Goal: Navigation & Orientation: Find specific page/section

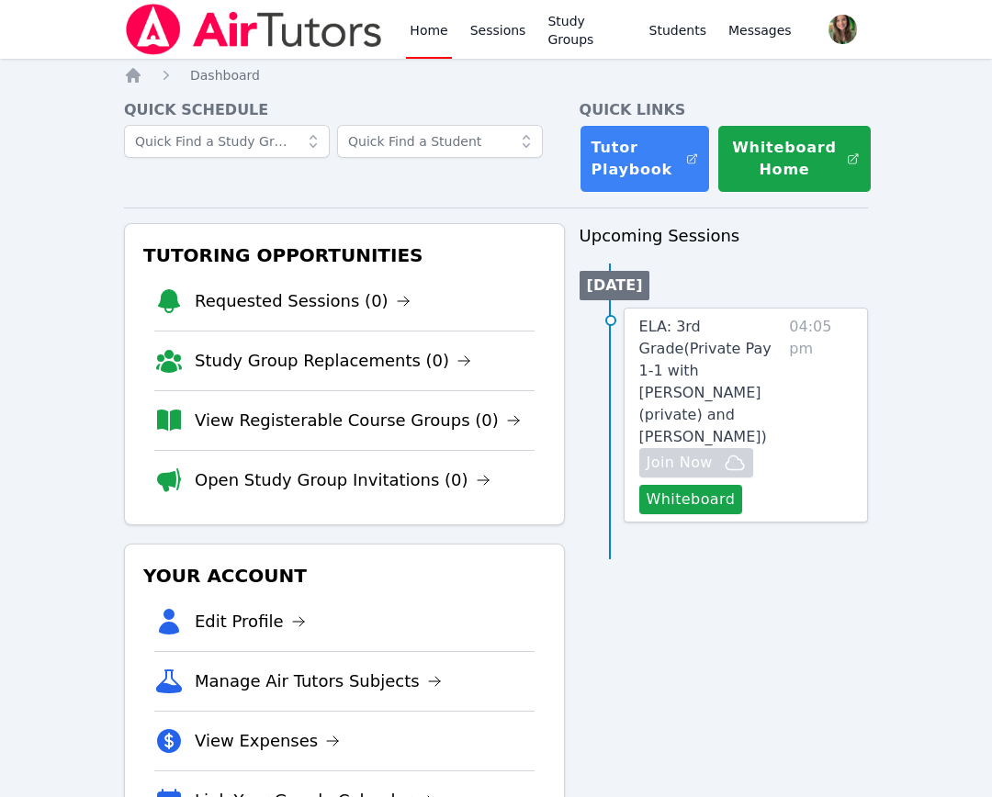
scroll to position [85, 0]
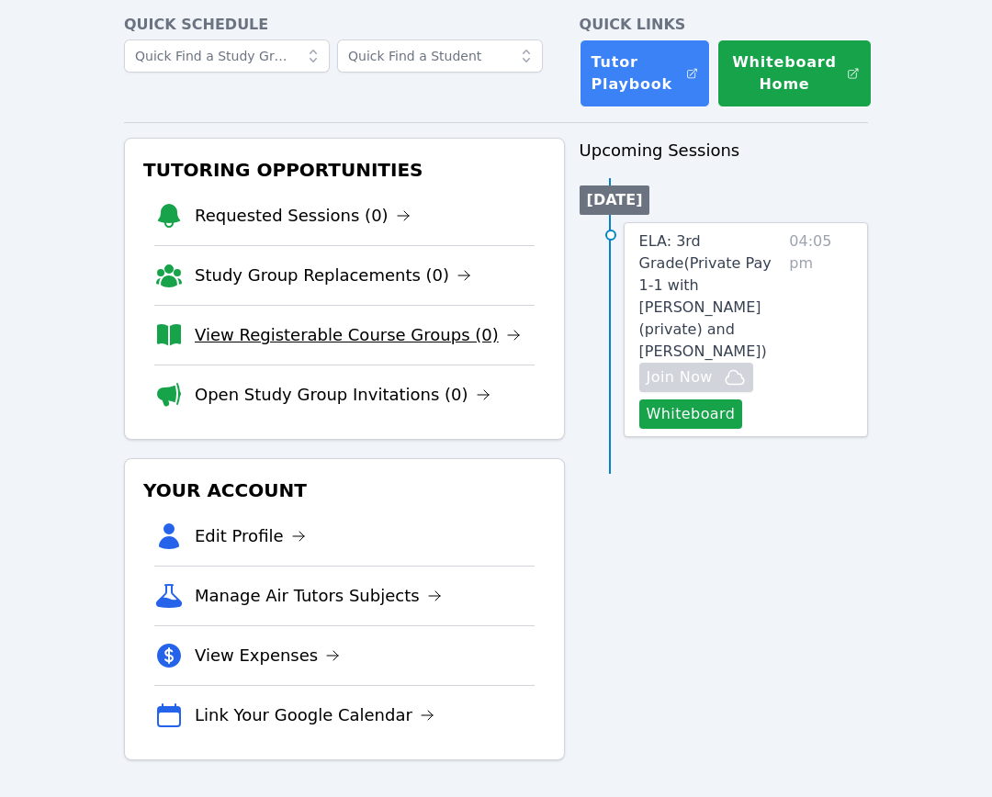
click at [261, 332] on link "View Registerable Course Groups (0)" at bounding box center [358, 335] width 326 height 26
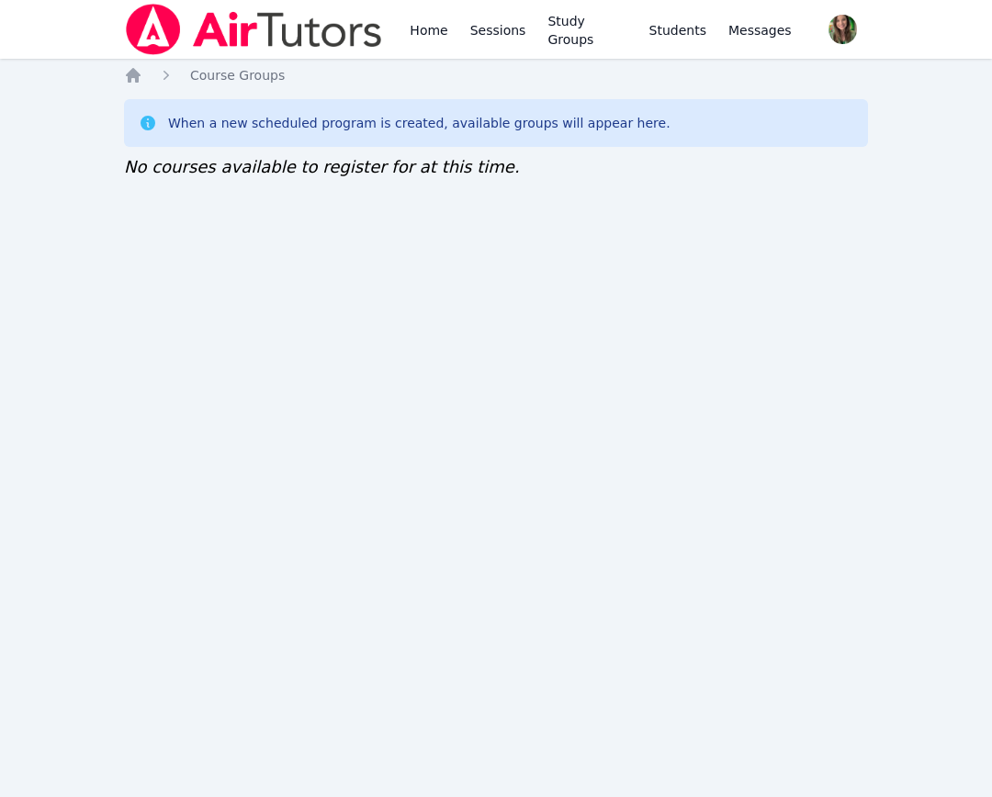
scroll to position [85, 0]
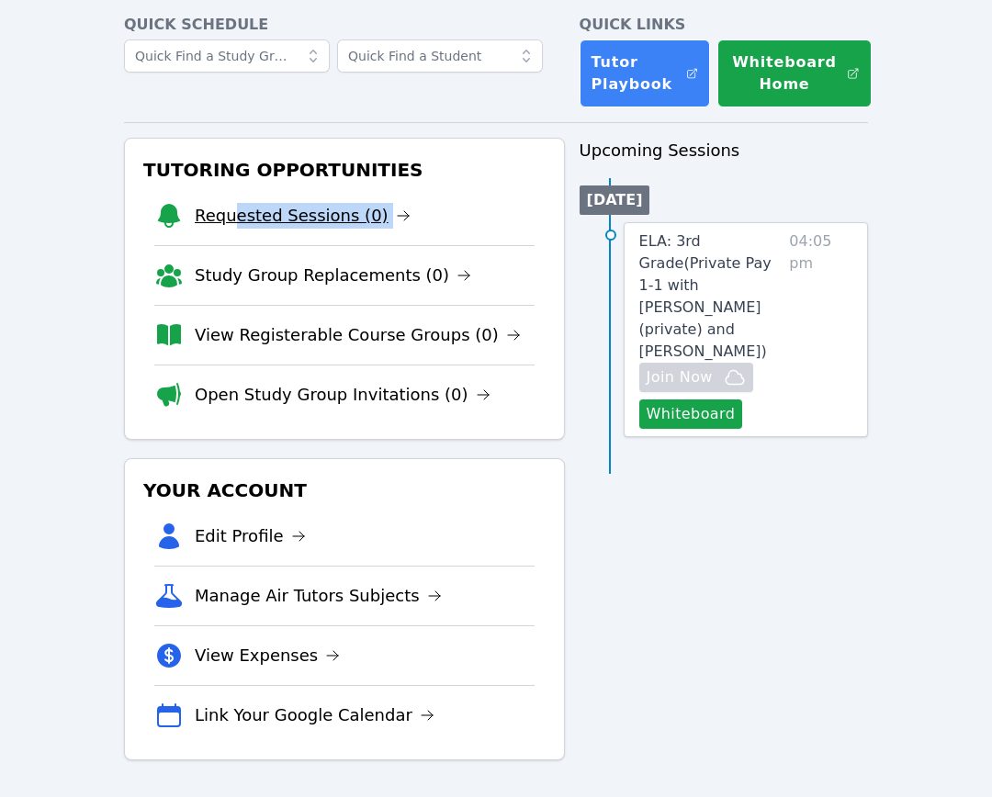
click at [230, 228] on li "Requested Sessions (0)" at bounding box center [344, 216] width 380 height 59
click at [276, 401] on link "Open Study Group Invitations (0)" at bounding box center [343, 395] width 296 height 26
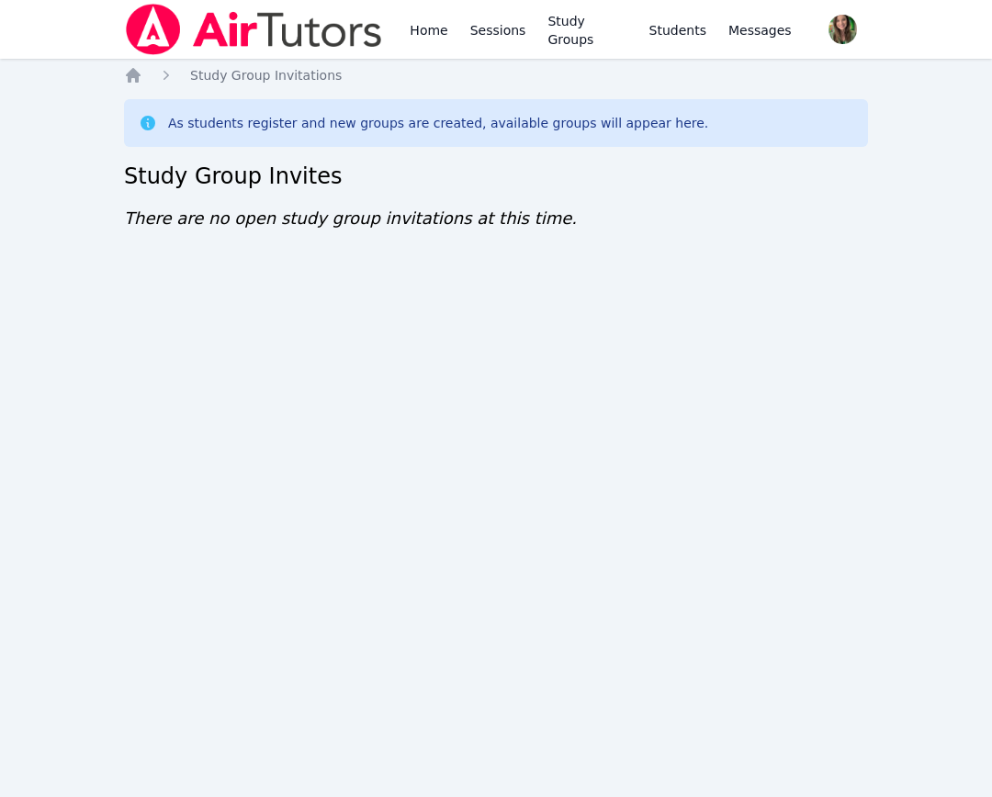
click at [989, 263] on div "Home Sessions Study Groups Students Messages Open user menu Melissa Hammer Open…" at bounding box center [496, 398] width 992 height 797
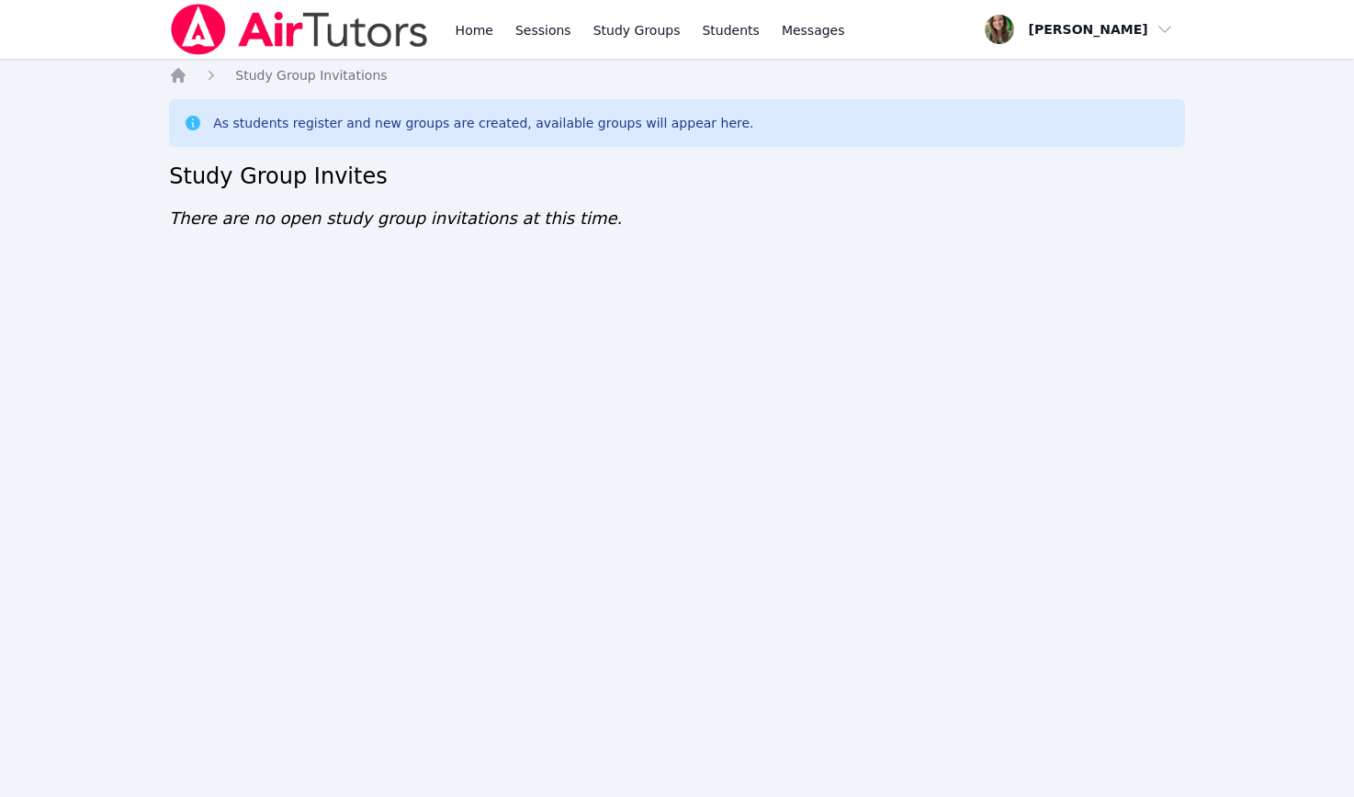
click at [420, 88] on div "Home Study Group Invitations As students register and new groups are created, a…" at bounding box center [677, 167] width 1016 height 202
click at [467, 19] on link "Home" at bounding box center [474, 29] width 45 height 59
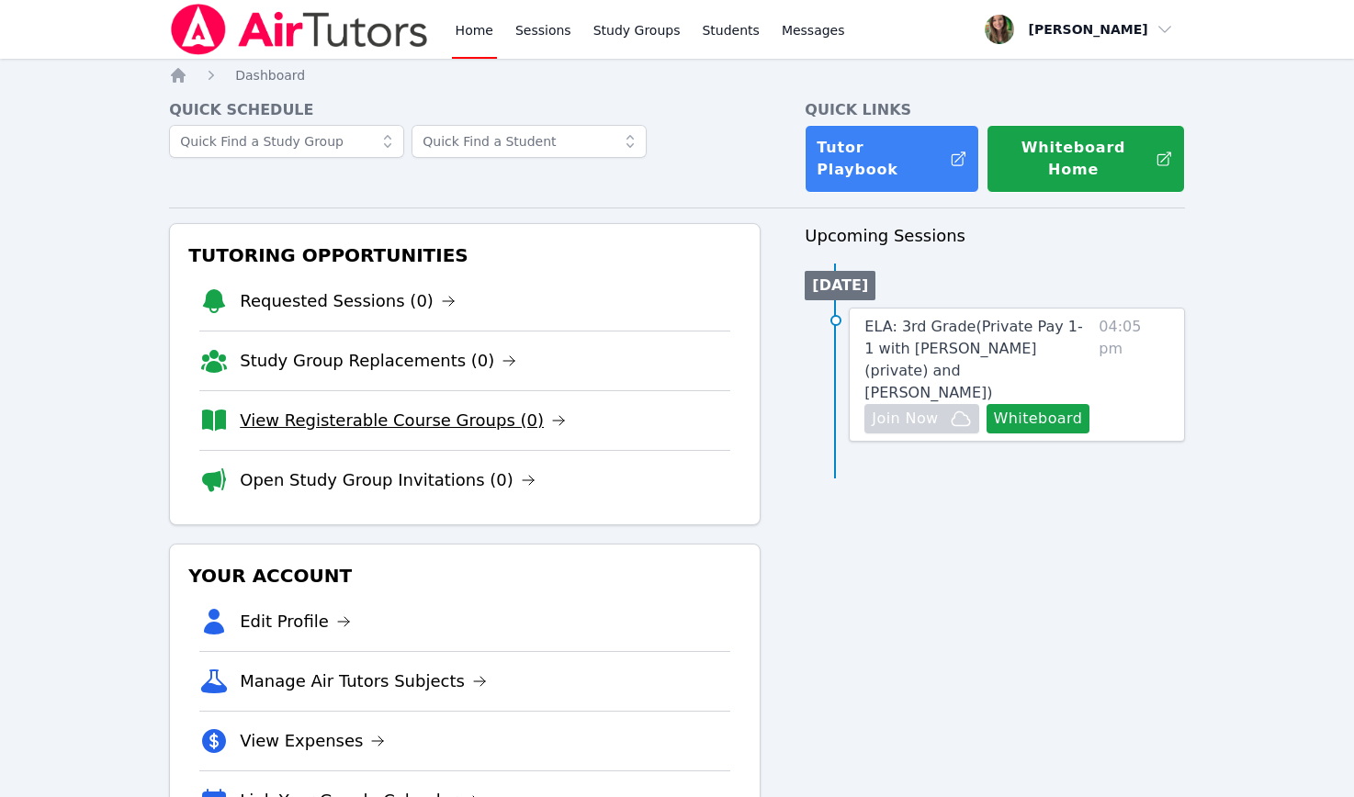
click at [466, 408] on link "View Registerable Course Groups (0)" at bounding box center [403, 421] width 326 height 26
